Goal: Book appointment/travel/reservation

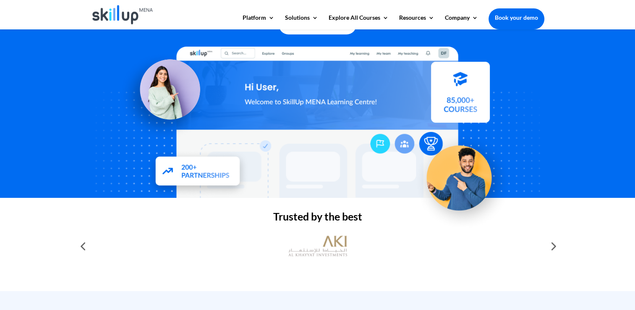
scroll to position [58, 0]
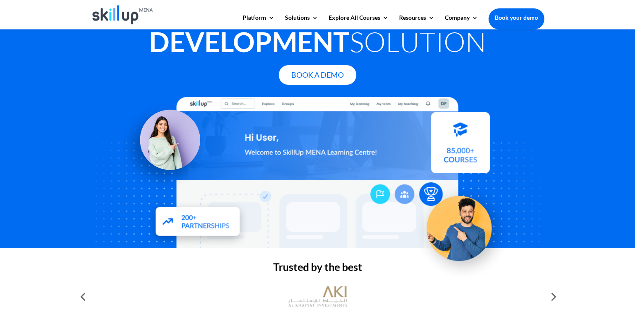
drag, startPoint x: 6, startPoint y: 0, endPoint x: 199, endPoint y: 269, distance: 331.0
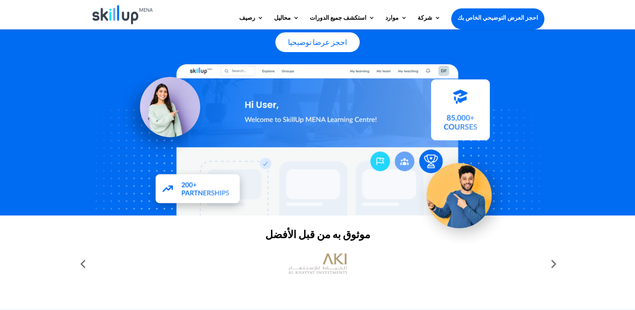
click at [512, 22] on link "احجز العرض التوضيحي الخاص بك" at bounding box center [497, 17] width 93 height 18
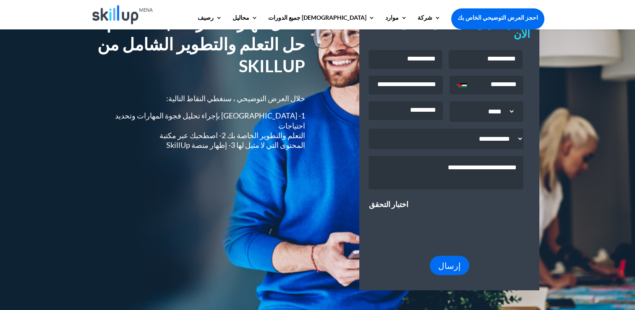
scroll to position [63, 0]
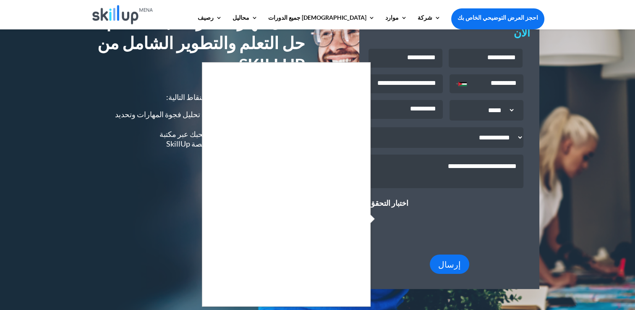
click at [556, 111] on div at bounding box center [317, 155] width 635 height 310
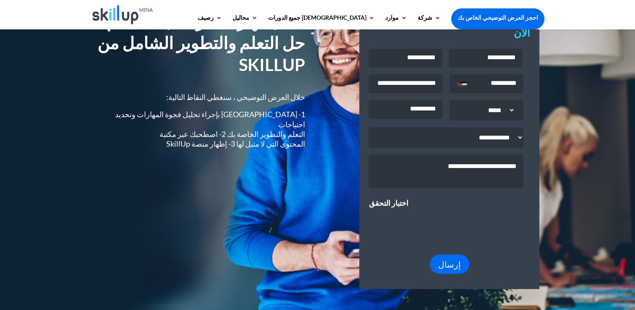
scroll to position [0, 0]
